Goal: Transaction & Acquisition: Obtain resource

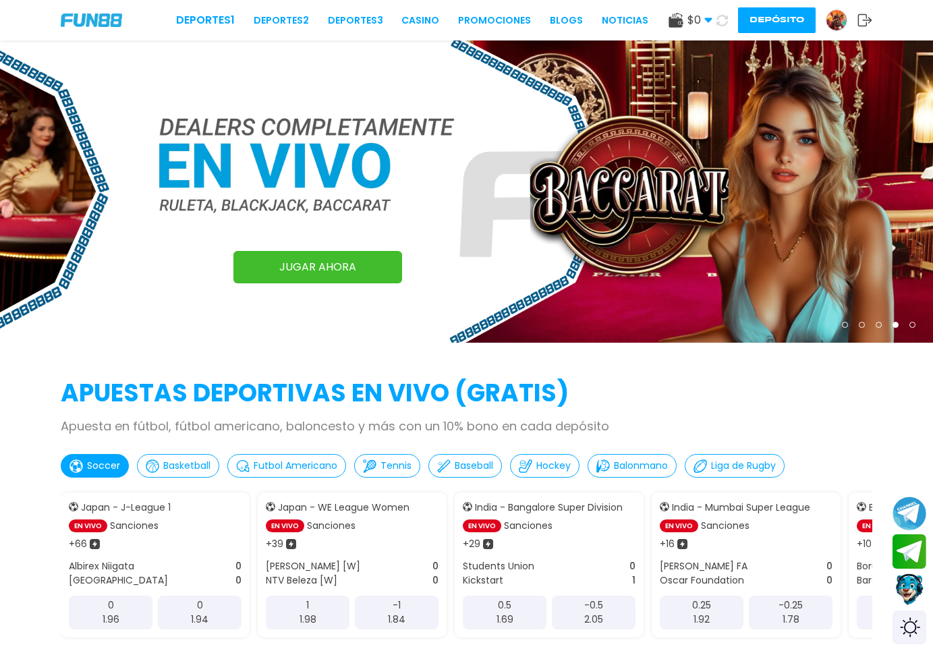
click at [831, 16] on img at bounding box center [837, 20] width 20 height 20
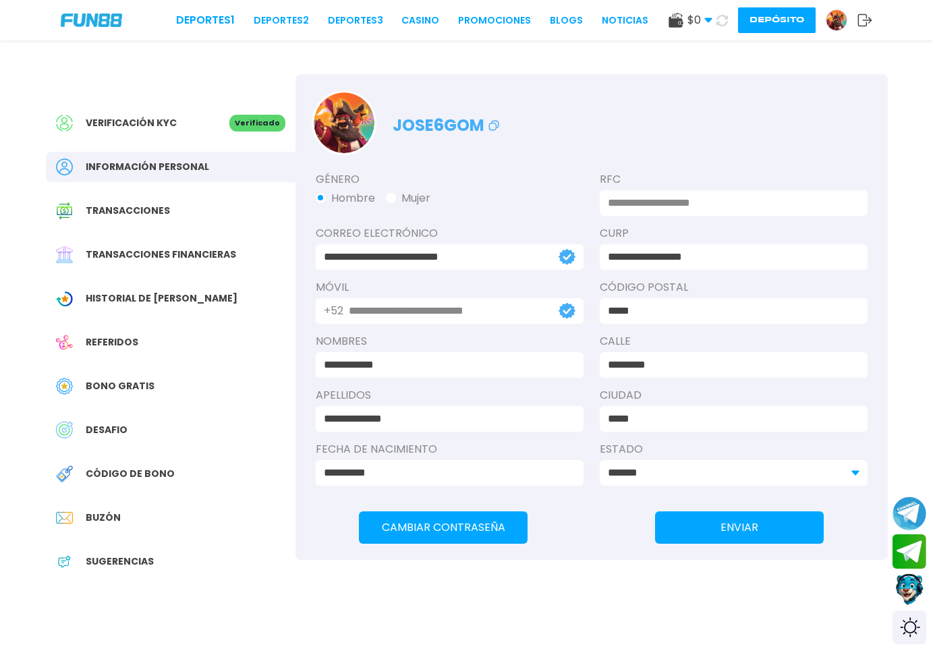
click at [177, 121] on div "Verificación KYC" at bounding box center [142, 123] width 173 height 17
click at [196, 131] on div "Verificación KYC" at bounding box center [142, 123] width 173 height 17
click at [785, 26] on button "Depósito" at bounding box center [777, 20] width 78 height 26
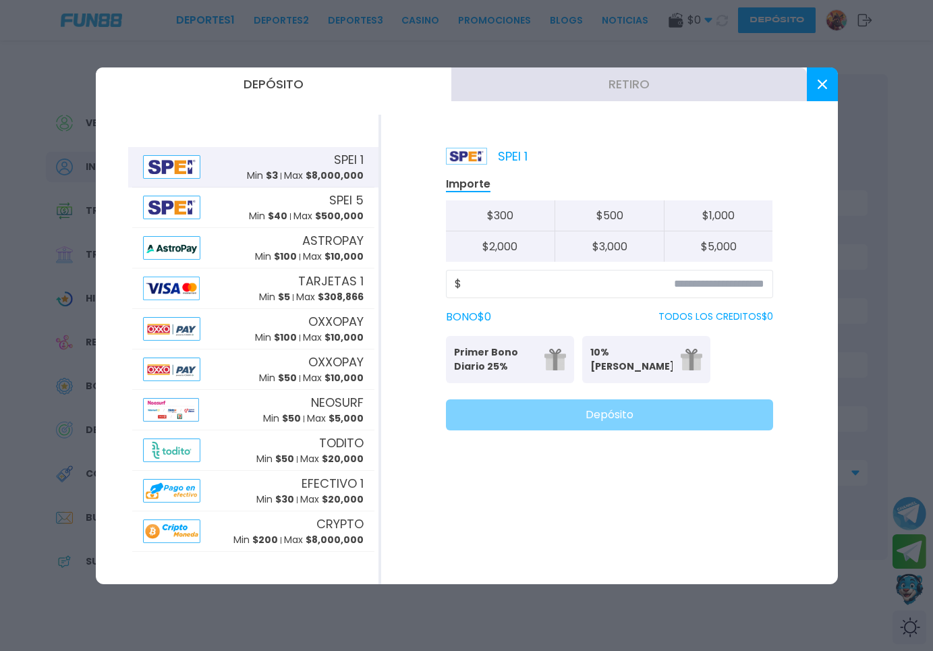
click at [646, 88] on button "Retiro" at bounding box center [629, 84] width 356 height 34
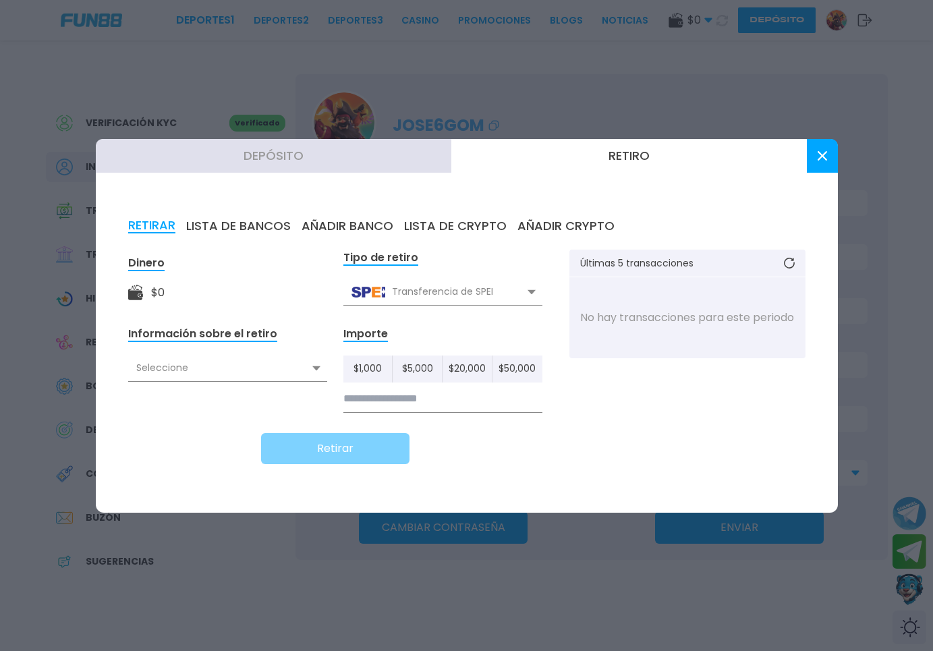
click at [291, 368] on div "Seleccione" at bounding box center [227, 369] width 199 height 26
click at [818, 155] on icon at bounding box center [822, 155] width 9 height 9
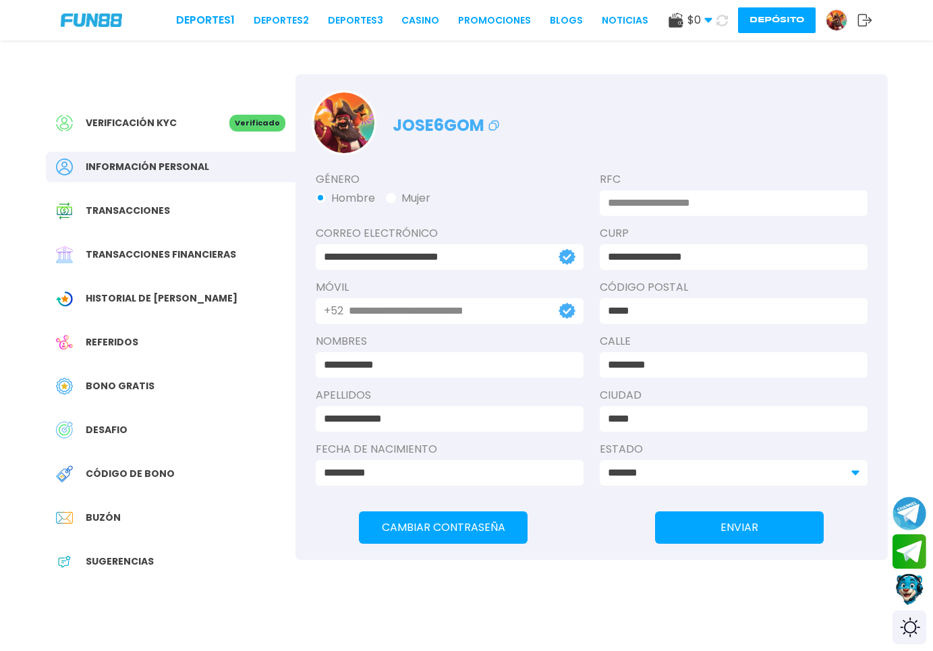
click at [151, 428] on div "DESAFIO" at bounding box center [171, 430] width 250 height 30
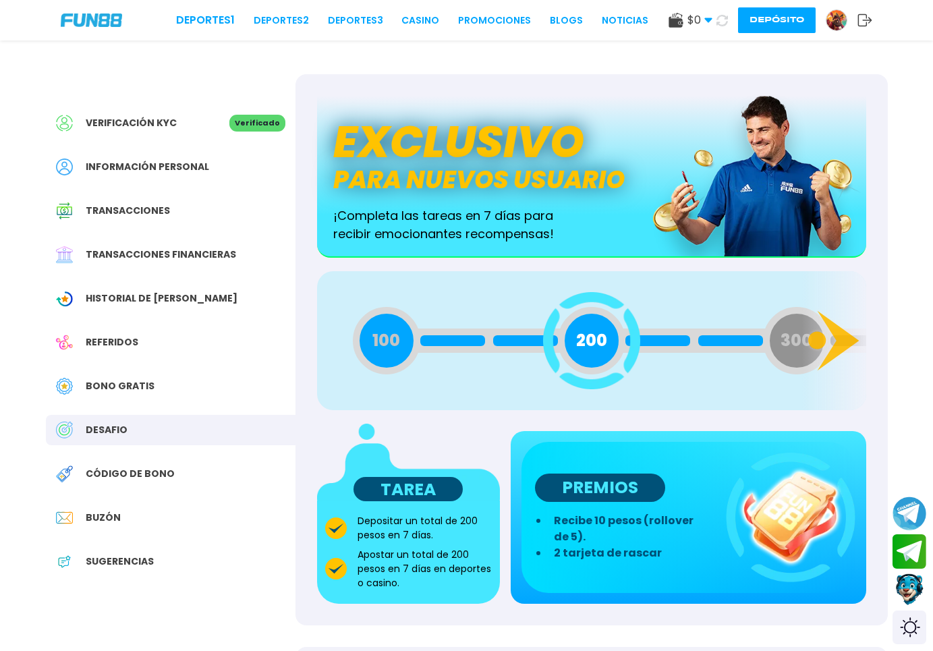
click at [111, 484] on div "Código de bono" at bounding box center [171, 474] width 250 height 30
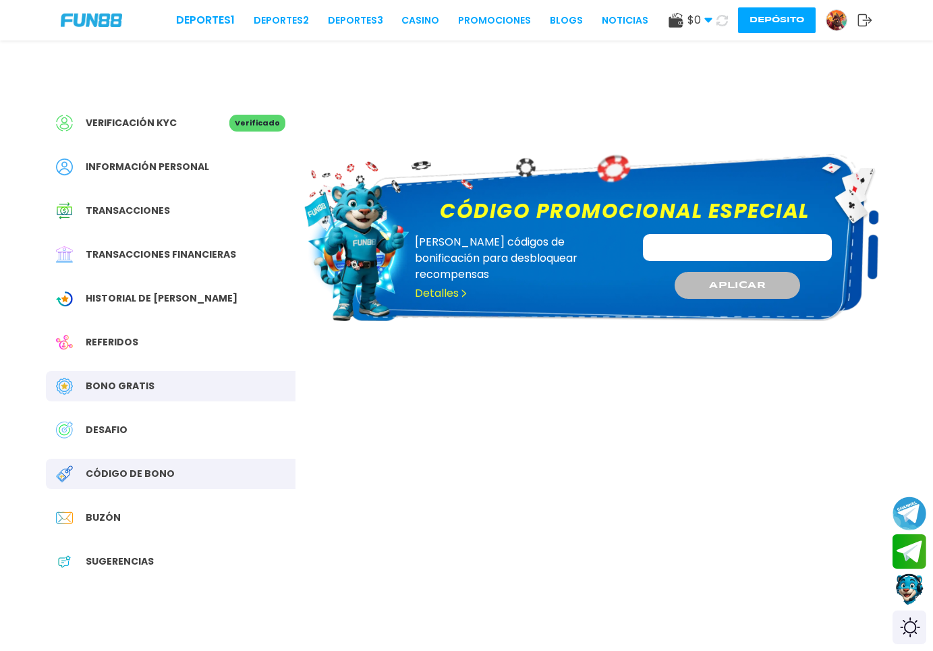
click at [124, 407] on div "Verificación KYC Verificado Información personal Transacciones Transacciones fi…" at bounding box center [171, 349] width 250 height 550
click at [132, 379] on div "Bono Gratis" at bounding box center [171, 386] width 250 height 30
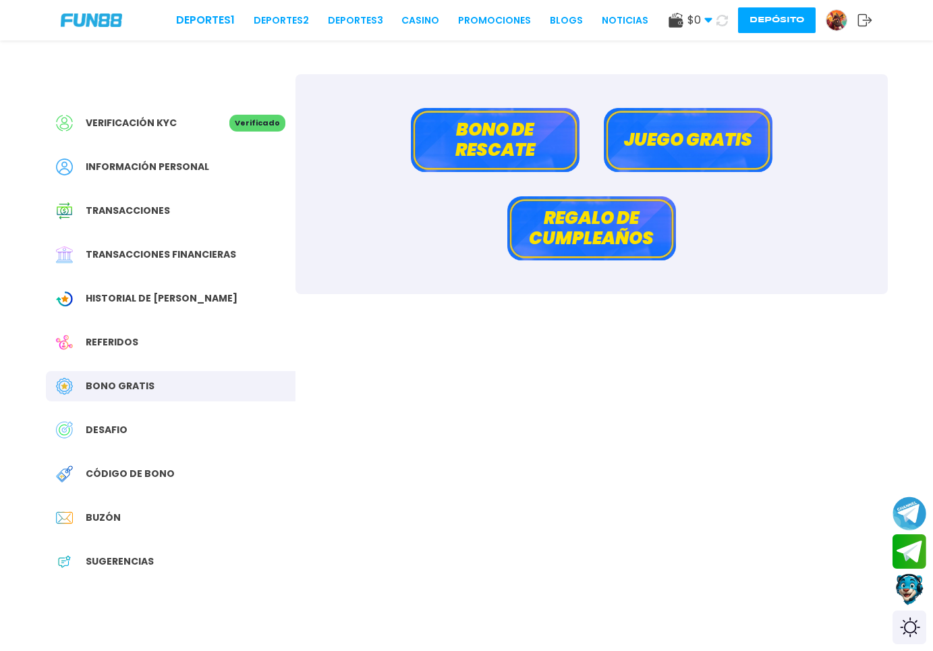
click at [649, 123] on button "Juego gratis" at bounding box center [688, 140] width 169 height 64
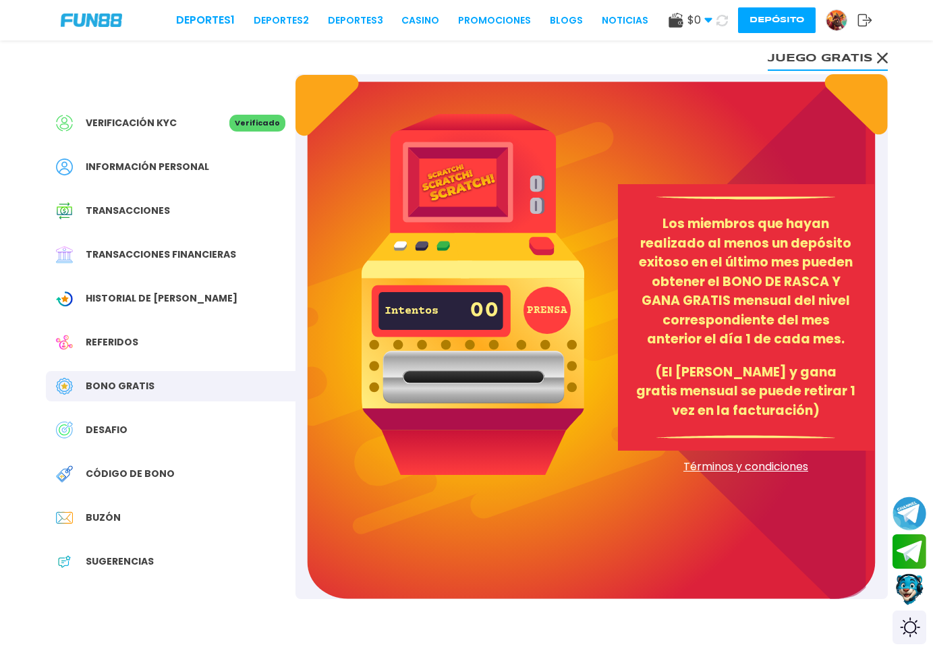
click at [850, 69] on button "Juego gratis" at bounding box center [828, 57] width 120 height 27
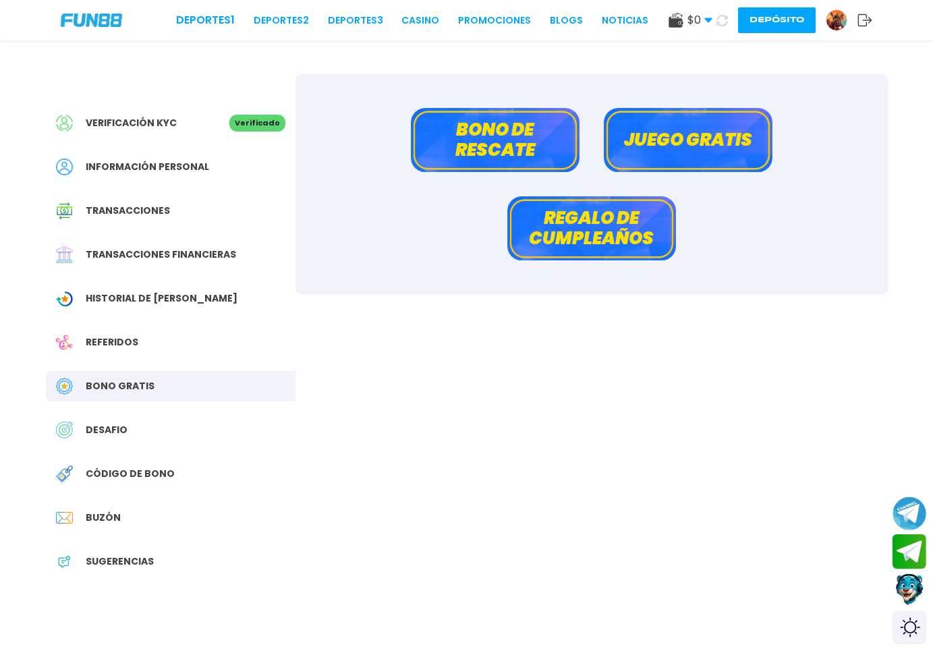
click at [445, 122] on button "Bono de rescate" at bounding box center [495, 140] width 169 height 64
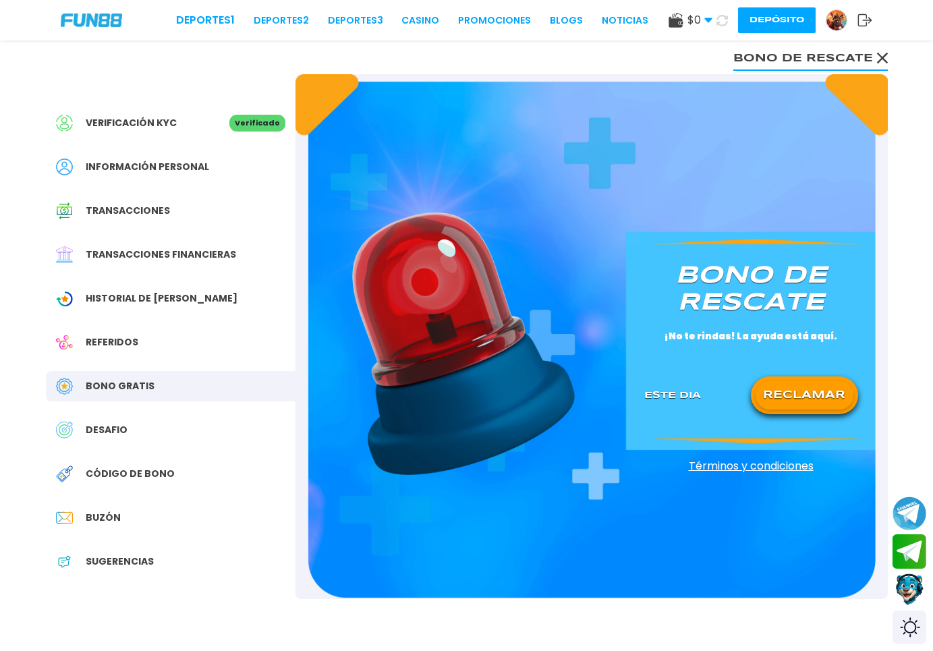
click at [795, 403] on button "RECLAMAR" at bounding box center [805, 395] width 98 height 28
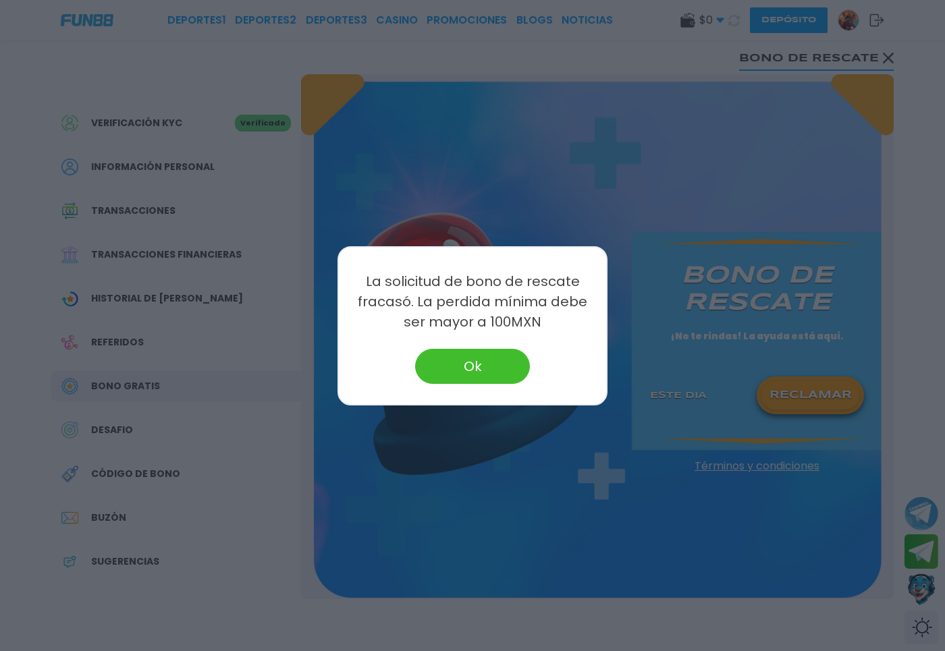
drag, startPoint x: 509, startPoint y: 368, endPoint x: 511, endPoint y: 358, distance: 10.3
click at [506, 368] on button "Ok" at bounding box center [472, 366] width 115 height 35
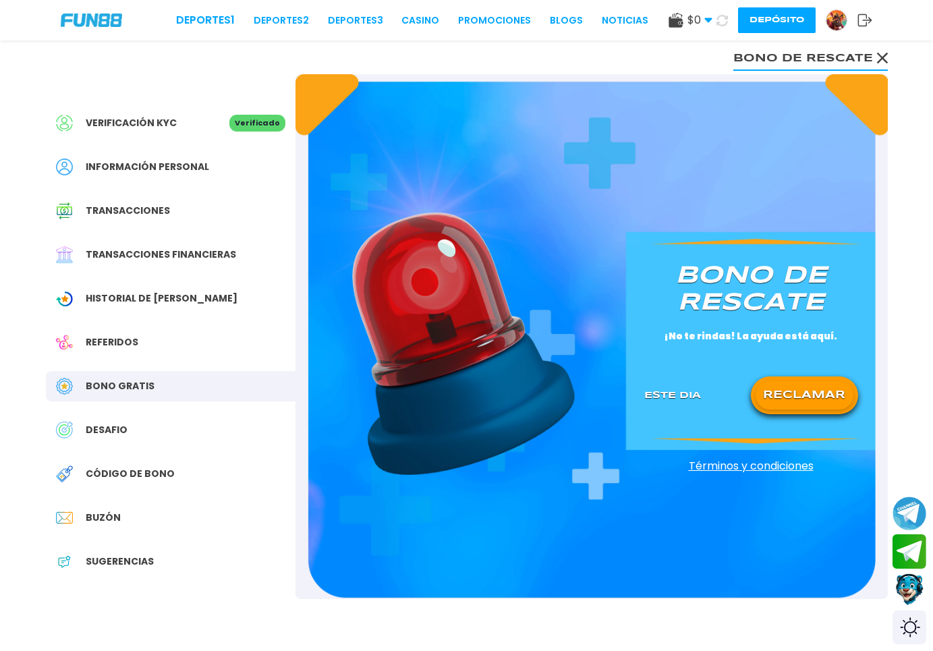
click at [135, 315] on div "Verificación KYC Verificado Información personal Transacciones Transacciones fi…" at bounding box center [171, 349] width 250 height 550
click at [142, 306] on div "Historial de [PERSON_NAME]" at bounding box center [171, 298] width 250 height 30
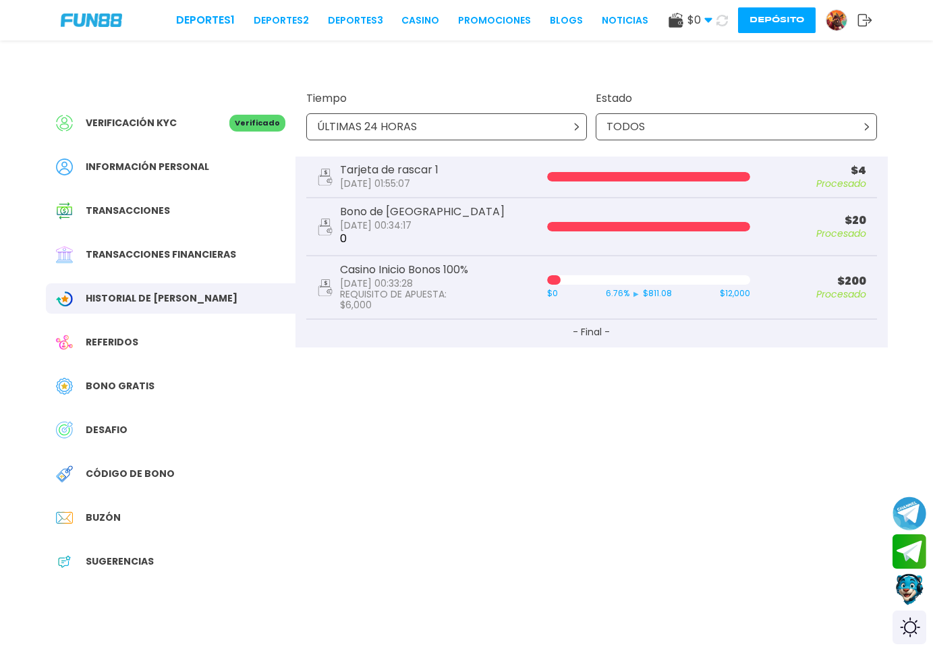
click at [865, 17] on icon at bounding box center [865, 19] width 15 height 13
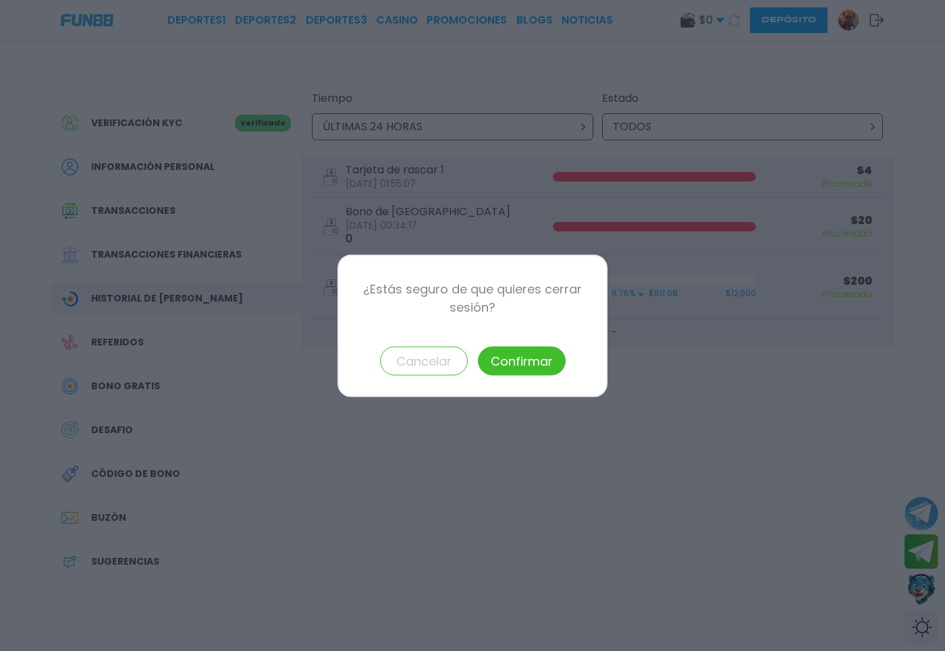
click at [509, 363] on button "Confirmar" at bounding box center [522, 360] width 88 height 29
